Goal: Transaction & Acquisition: Purchase product/service

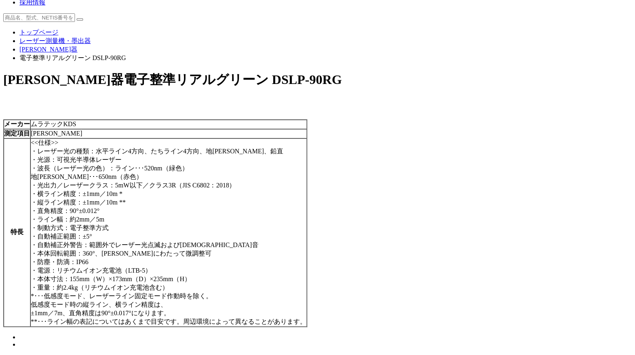
scroll to position [135, 0]
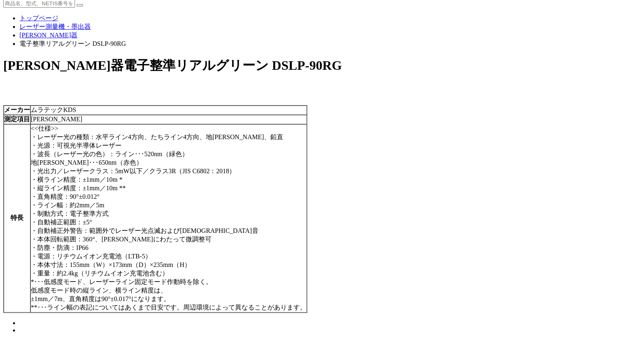
click at [19, 325] on img at bounding box center [19, 325] width 0 height 0
click at [259, 208] on div "メーカー ムラテックKDS 測定項目 [PERSON_NAME] 特長 <<仕様>> ・レーザー光の種類：水平ライン4方向、たちライン4方向、地[PERSON…" at bounding box center [317, 219] width 629 height 229
click at [258, 211] on div "メーカー ムラテックKDS 測定項目 [PERSON_NAME] 特長 <<仕様>> ・レーザー光の種類：水平ライン4方向、たちライン4方向、地[PERSON…" at bounding box center [317, 219] width 629 height 229
click at [19, 325] on img at bounding box center [19, 325] width 0 height 0
click at [19, 332] on img at bounding box center [19, 332] width 0 height 0
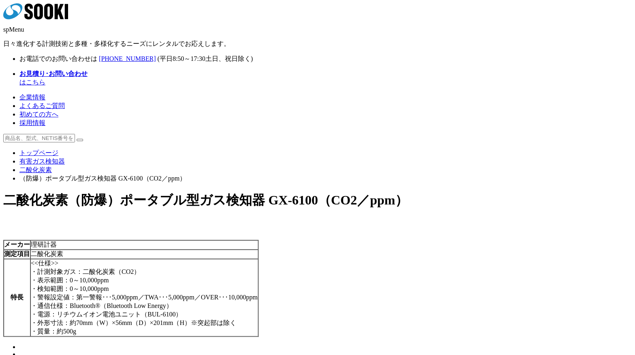
click at [19, 349] on img at bounding box center [19, 349] width 0 height 0
click at [19, 354] on img at bounding box center [19, 356] width 0 height 0
click at [328, 313] on div "メーカー 理研計器 測定項目 二酸化炭素 特長 <<仕様>> ・計測対象ガス：二酸化炭素（CO2） ・表示範囲：0～10,000ppm ・検知範囲：0～10,…" at bounding box center [317, 299] width 629 height 118
